Goal: Find specific page/section

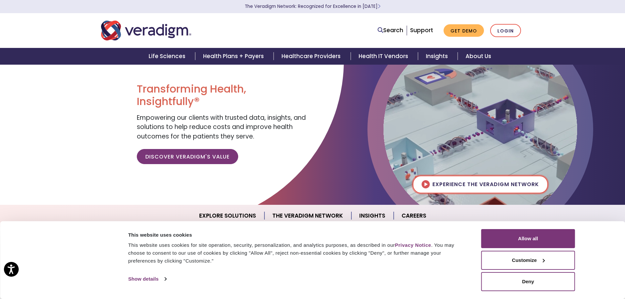
scroll to position [33, 0]
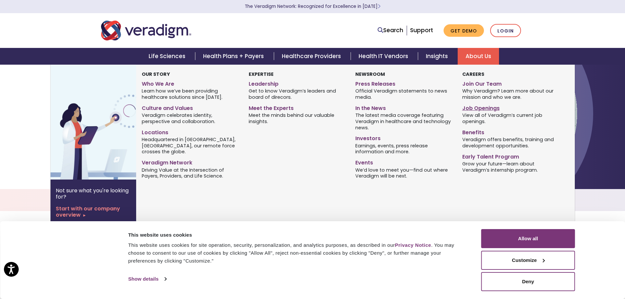
click at [478, 108] on link "Job Openings" at bounding box center [510, 107] width 97 height 10
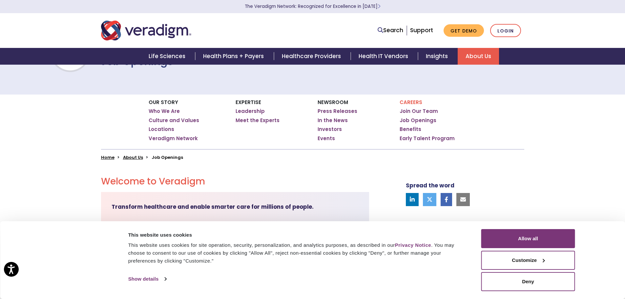
scroll to position [66, 0]
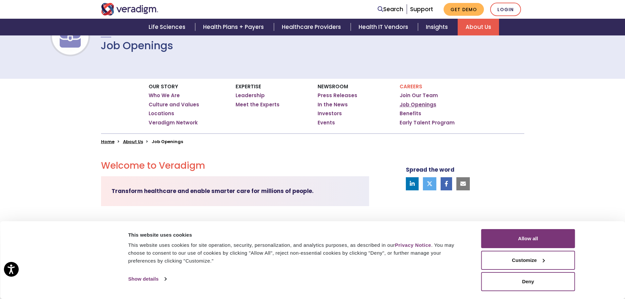
click at [428, 105] on link "Job Openings" at bounding box center [417, 104] width 37 height 7
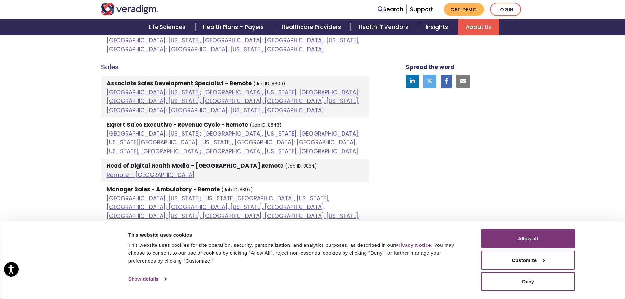
scroll to position [623, 0]
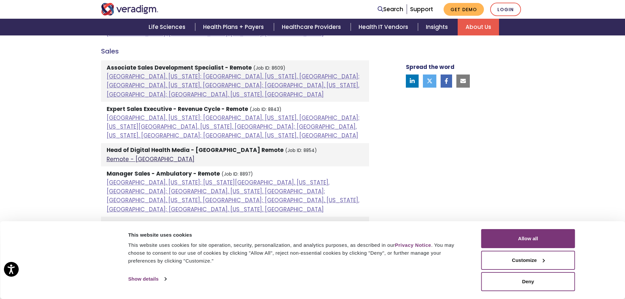
click at [120, 155] on link "Remote - US" at bounding box center [151, 159] width 88 height 8
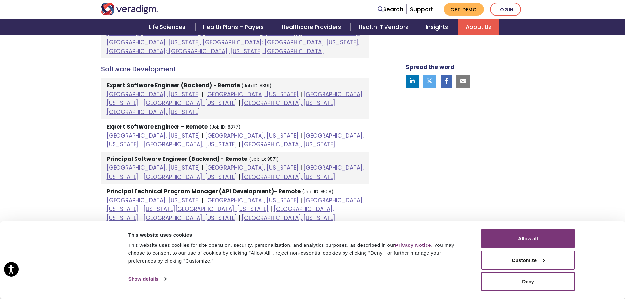
scroll to position [820, 0]
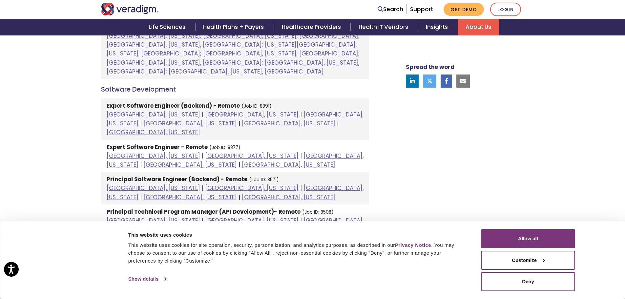
click at [195, 208] on strong "Principal Technical Program Manager (API Development)- Remote" at bounding box center [204, 212] width 194 height 8
click at [200, 243] on link "Raleigh, North Carolina" at bounding box center [153, 247] width 93 height 8
click at [237, 284] on link "[GEOGRAPHIC_DATA], [US_STATE]" at bounding box center [189, 288] width 93 height 8
